Goal: Task Accomplishment & Management: Complete application form

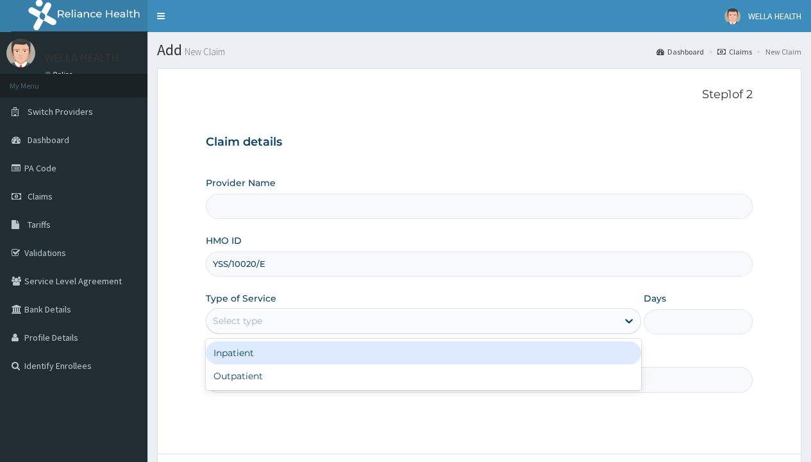
click at [423, 375] on div "Outpatient" at bounding box center [423, 375] width 435 height 23
type input "1"
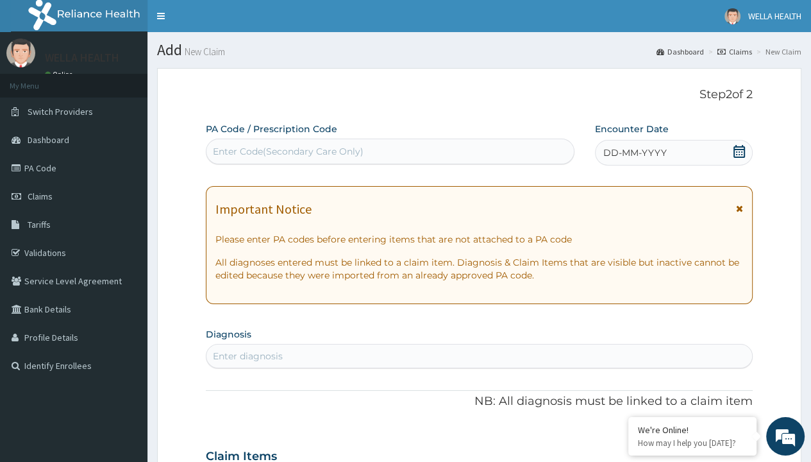
scroll to position [107, 0]
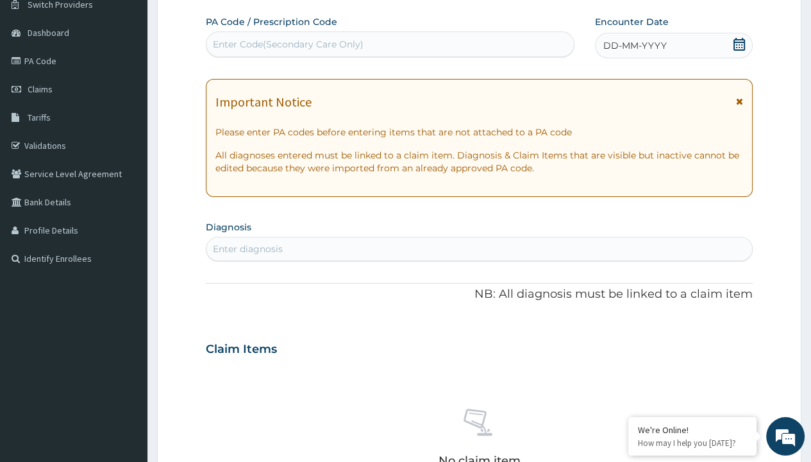
click at [634, 45] on span "DD-MM-YYYY" at bounding box center [634, 45] width 63 height 13
click at [287, 44] on div "Enter Code(Secondary Care Only)" at bounding box center [288, 44] width 151 height 13
type input "PR/8F7112FB"
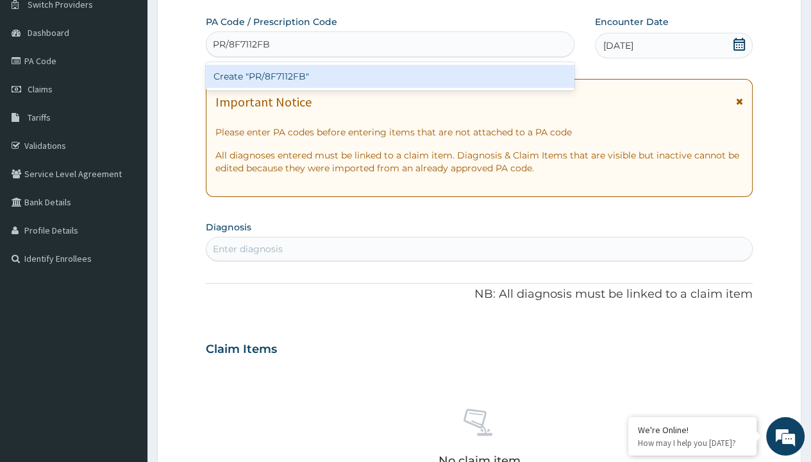
click at [390, 76] on div "Create "PR/8F7112FB"" at bounding box center [390, 76] width 368 height 23
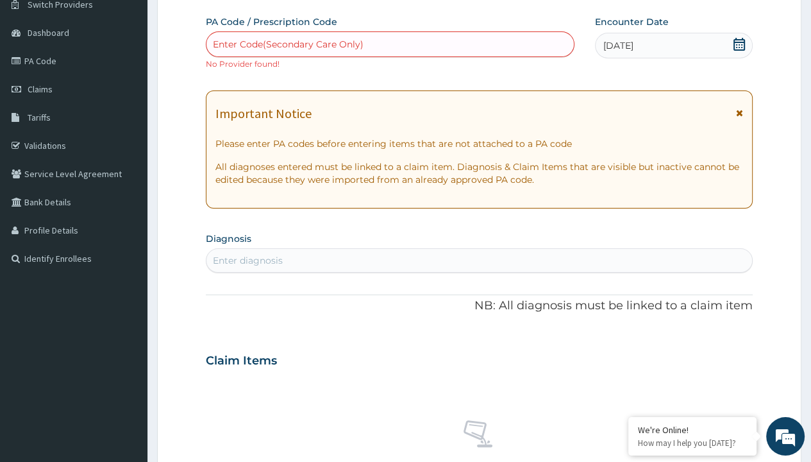
scroll to position [0, 0]
click at [247, 260] on div "Enter diagnosis" at bounding box center [248, 260] width 70 height 13
type input "prescription collected"
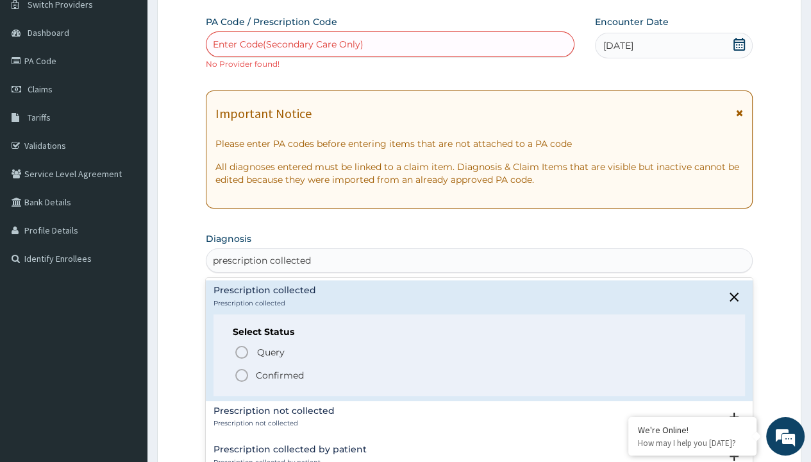
click at [280, 374] on p "Confirmed" at bounding box center [280, 375] width 48 height 13
click at [192, 1] on form "Step 2 of 2 PA Code / Prescription Code Enter Code(Secondary Care Only) No Prov…" at bounding box center [479, 372] width 644 height 822
type input "procedures"
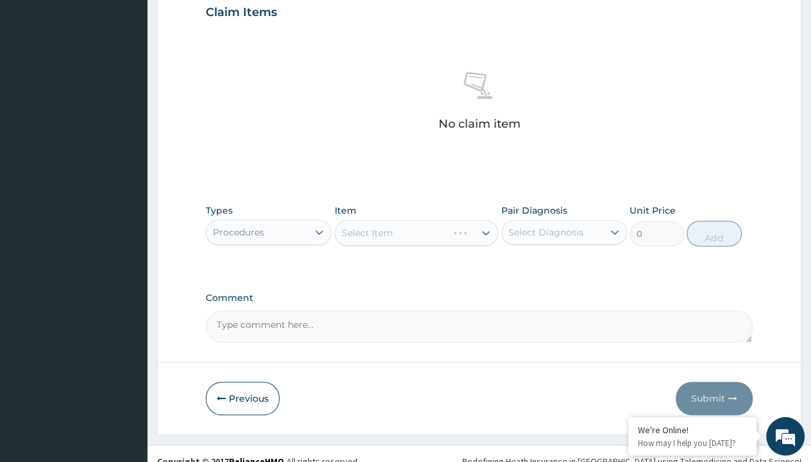
click at [367, 231] on div "Select Item" at bounding box center [367, 232] width 51 height 13
type input "service fee"
type input "100"
type input "prescription collected"
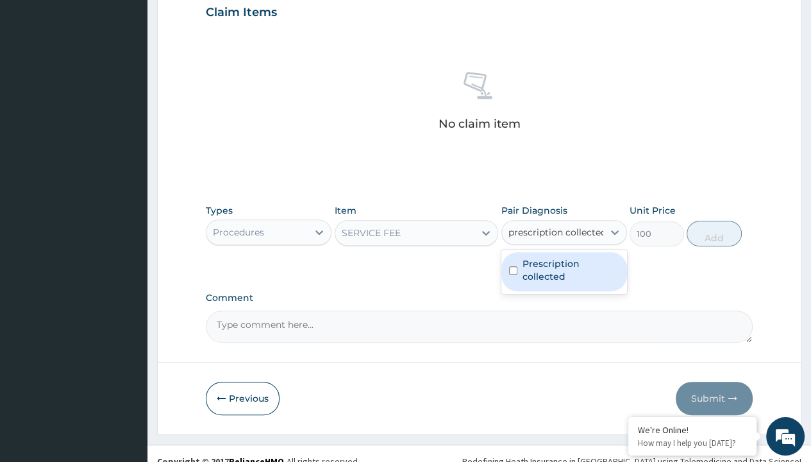
click at [564, 257] on label "Prescription collected" at bounding box center [571, 270] width 97 height 26
checkbox input "true"
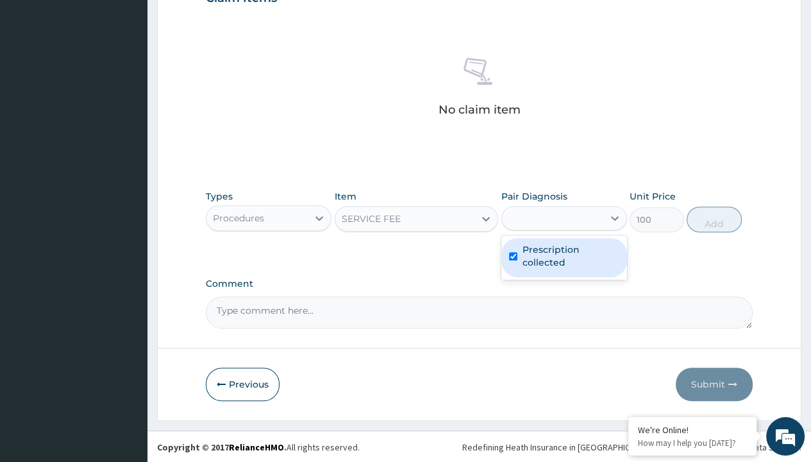
click at [714, 218] on button "Add" at bounding box center [714, 219] width 54 height 26
type input "0"
click at [192, 1] on form "Step 2 of 2 PA Code / Prescription Code Enter Code(Secondary Care Only) No Prov…" at bounding box center [479, 7] width 644 height 825
click at [238, 217] on div "Procedures" at bounding box center [238, 218] width 51 height 13
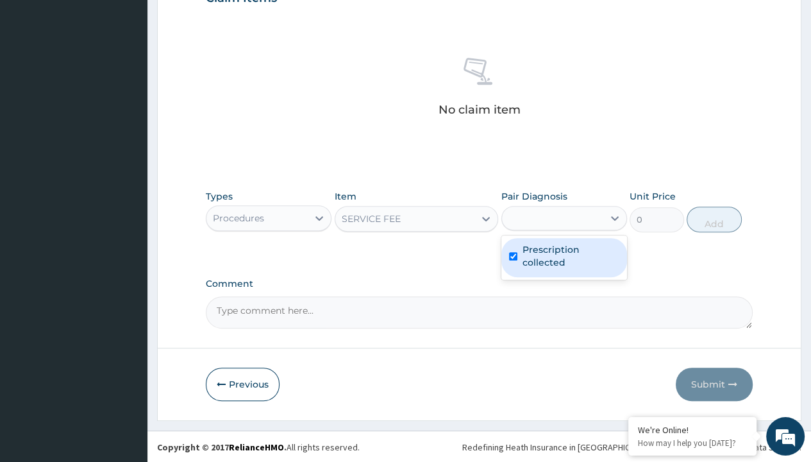
type input "drugs"
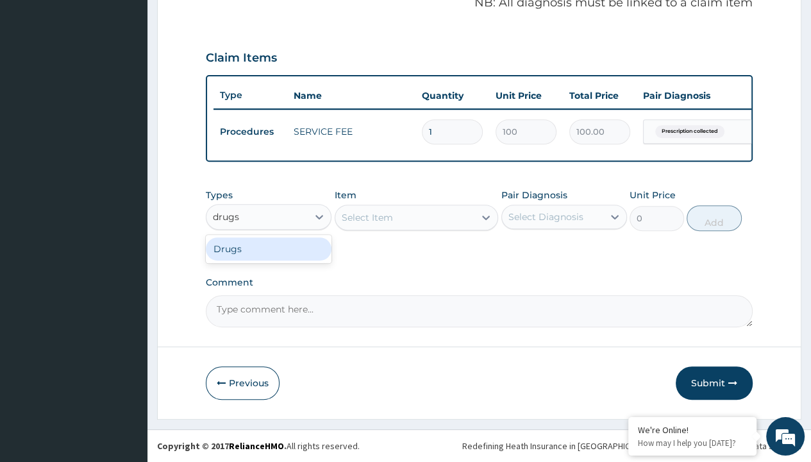
click at [269, 249] on div "Drugs" at bounding box center [269, 248] width 126 height 23
click at [367, 217] on div "Select Item" at bounding box center [367, 217] width 51 height 13
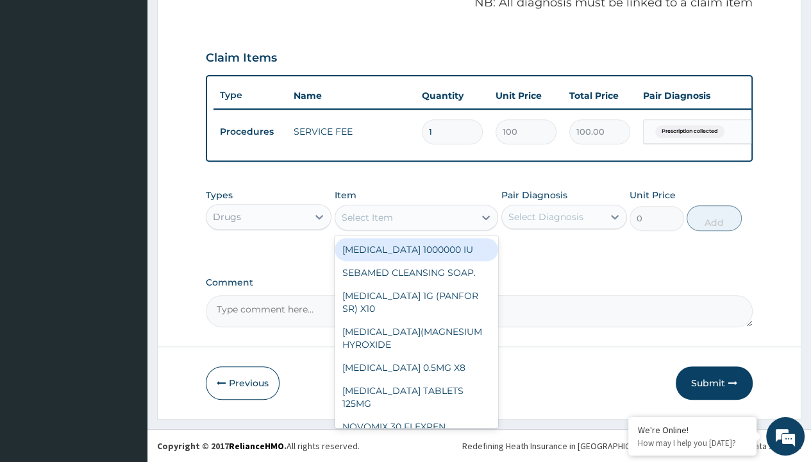
type input "[MEDICAL_DATA] 500mg capsule reichamox/sach"
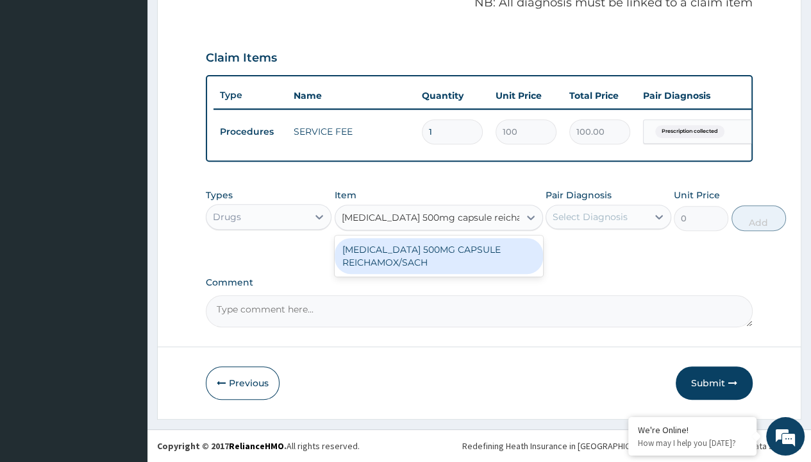
click at [438, 256] on div "[MEDICAL_DATA] 500MG CAPSULE REICHAMOX/SACH" at bounding box center [439, 256] width 208 height 36
type input "247.6999969482422"
type input "prescription collected"
click at [732, 218] on button "Add" at bounding box center [759, 218] width 54 height 26
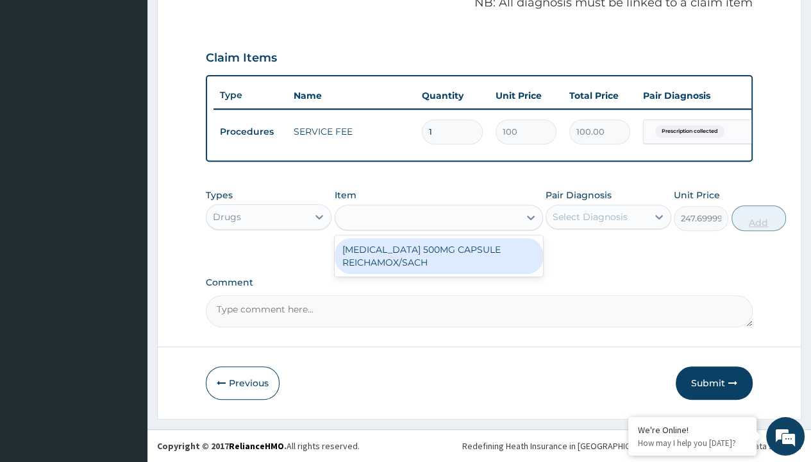
type input "0"
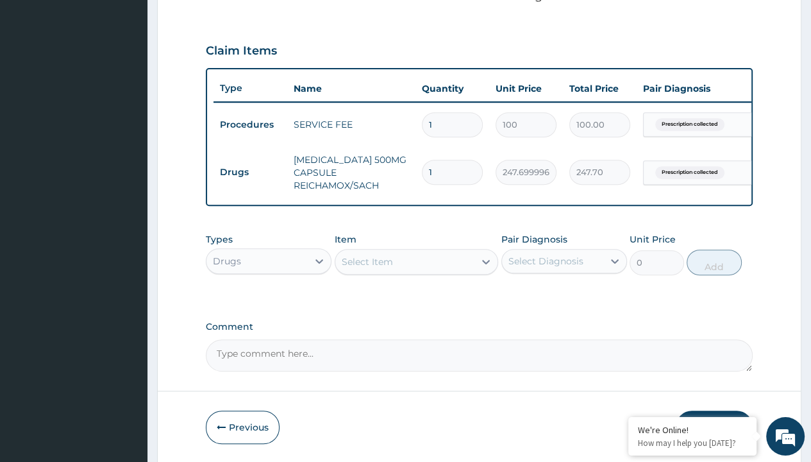
type input "20"
click at [192, 1] on form "Step 2 of 2 PA Code / Prescription Code Enter Code(Secondary Care Only) No Prov…" at bounding box center [479, 55] width 644 height 816
type input "4954.00"
click at [250, 170] on td "Drugs" at bounding box center [250, 172] width 74 height 24
type input "drugs"
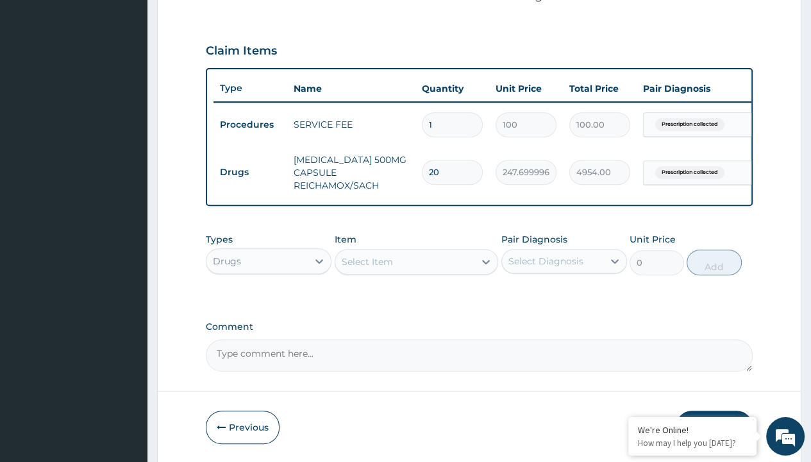
click at [367, 268] on div "Select Item" at bounding box center [367, 261] width 51 height 13
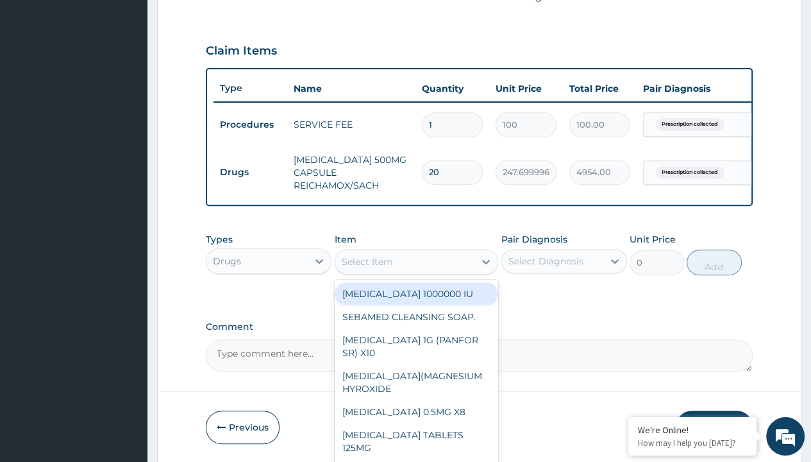
type input "[MEDICAL_DATA] 500mg tablet emzor/sach"
type input "24"
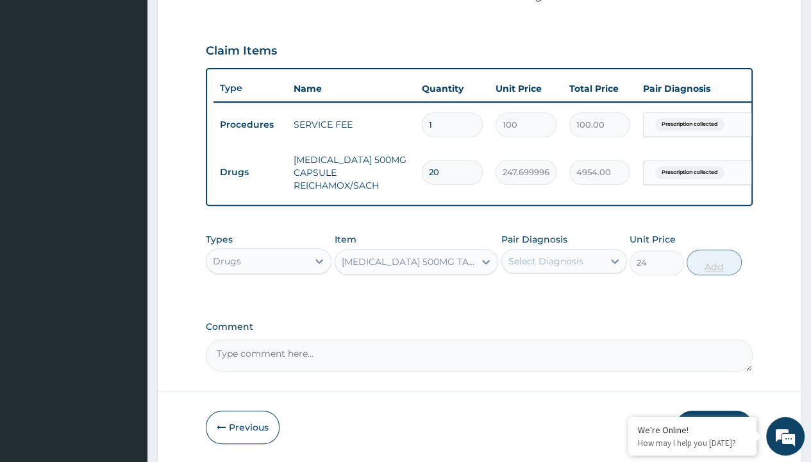
type input "prescription collected"
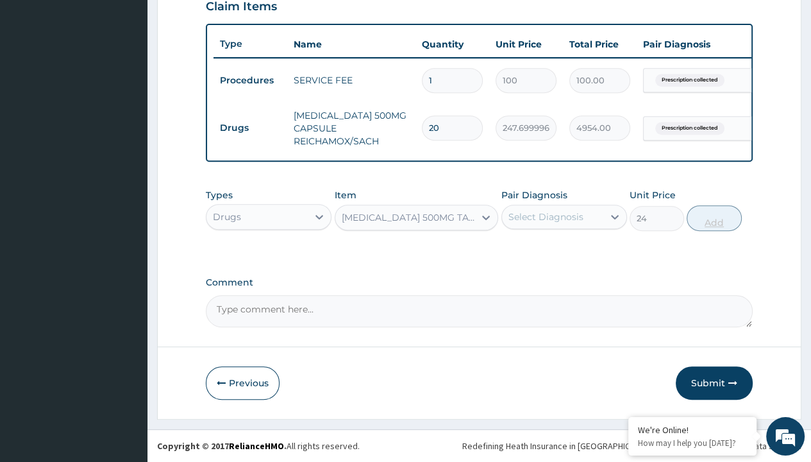
click at [714, 218] on button "Add" at bounding box center [714, 218] width 54 height 26
type input "0"
click at [192, 1] on form "Step 2 of 2 PA Code / Prescription Code Enter Code(Secondary Care Only) No Prov…" at bounding box center [479, 11] width 644 height 816
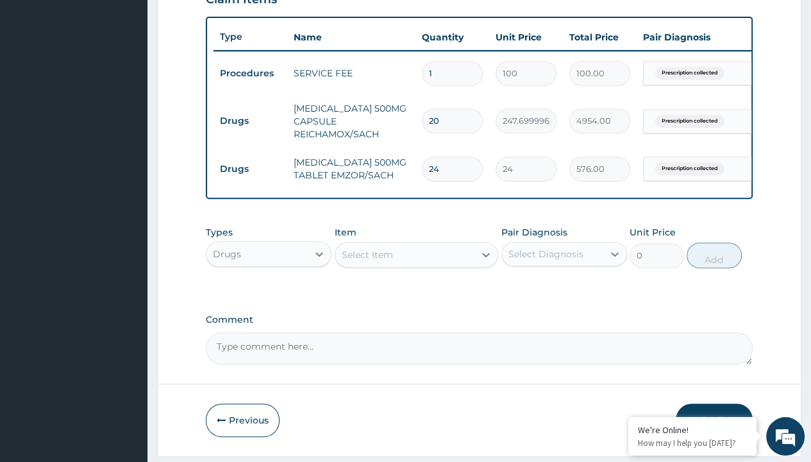
scroll to position [0, 0]
click at [250, 119] on td "Drugs" at bounding box center [250, 121] width 74 height 24
type input "drugs"
click at [367, 261] on div "Select Item" at bounding box center [367, 254] width 51 height 13
